Goal: Find contact information: Find contact information

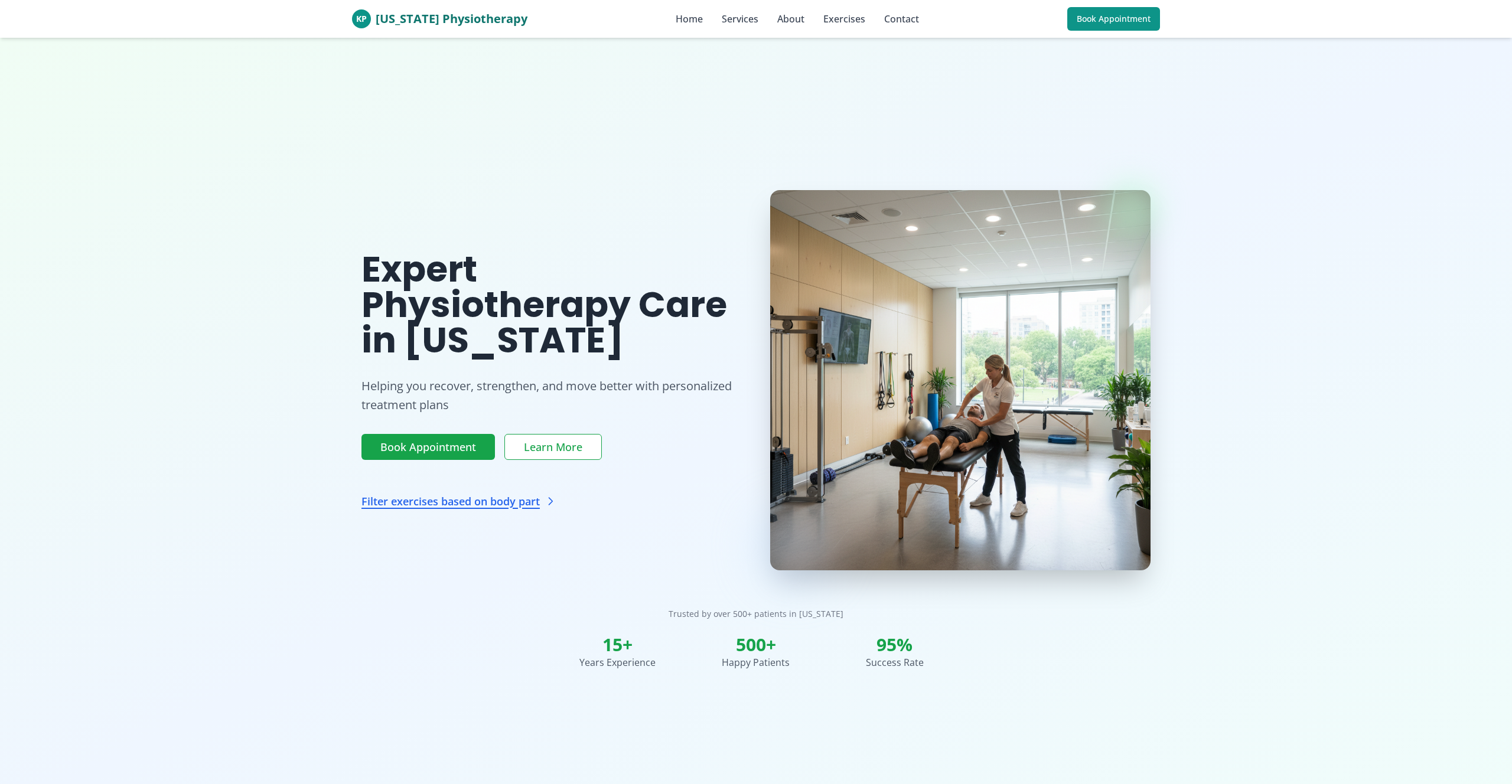
drag, startPoint x: 752, startPoint y: 245, endPoint x: 905, endPoint y: 6, distance: 283.8
click at [753, 244] on div "Expert Physiotherapy Care in [US_STATE] Helping you recover, strengthen, and mo…" at bounding box center [756, 381] width 789 height 381
click at [863, 46] on section "Expert Physiotherapy Care in [US_STATE] Helping you recover, strengthen, and mo…" at bounding box center [756, 430] width 1512 height 784
click at [875, 27] on div "KP [US_STATE] Physiotherapy Home Services About Exercises Contact Book Appointm…" at bounding box center [756, 19] width 808 height 38
click at [884, 19] on link "Contact" at bounding box center [901, 19] width 35 height 14
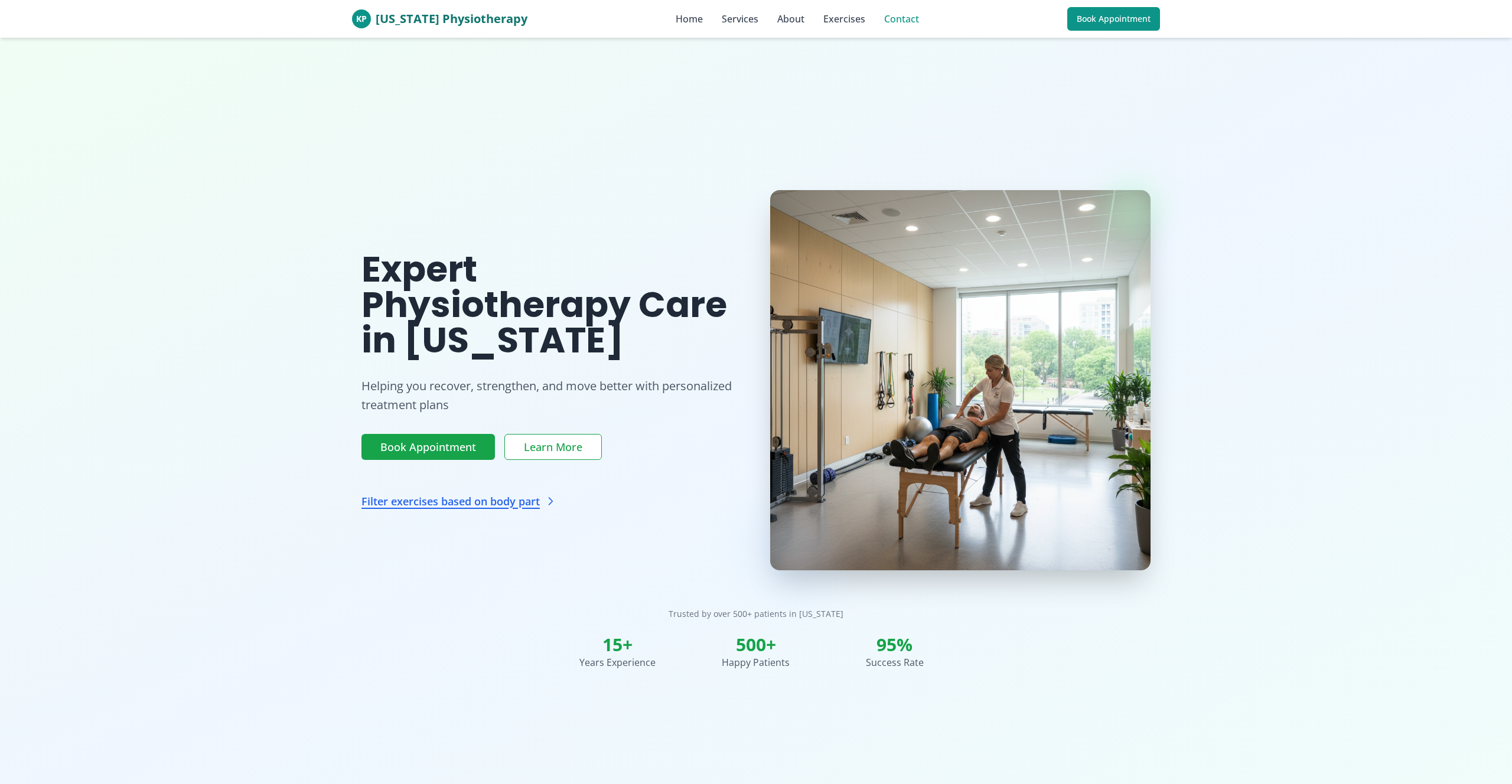
click at [884, 16] on link "Contact" at bounding box center [901, 19] width 35 height 14
